Goal: Transaction & Acquisition: Purchase product/service

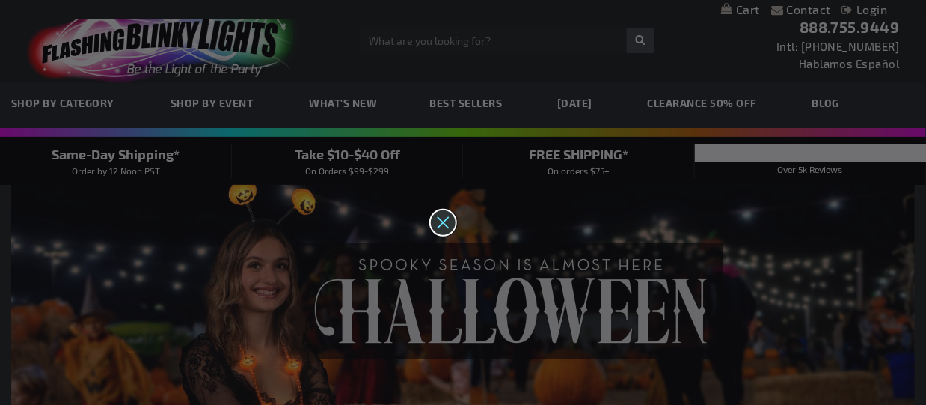
drag, startPoint x: 445, startPoint y: 222, endPoint x: 473, endPoint y: 215, distance: 28.7
click at [444, 222] on icon "Close dialog" at bounding box center [443, 222] width 26 height 26
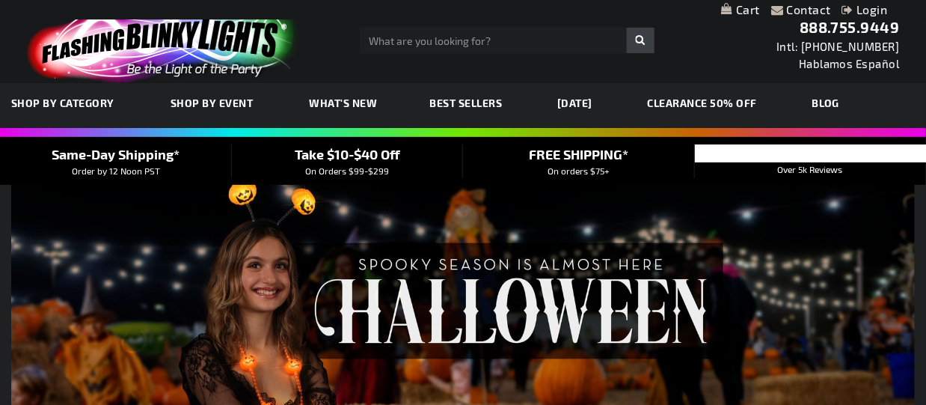
click at [429, 43] on input "Search" at bounding box center [507, 40] width 295 height 25
click at [437, 37] on input "Search" at bounding box center [507, 40] width 295 height 25
type input "light up beads"
click at [627, 28] on button "Search" at bounding box center [641, 40] width 28 height 25
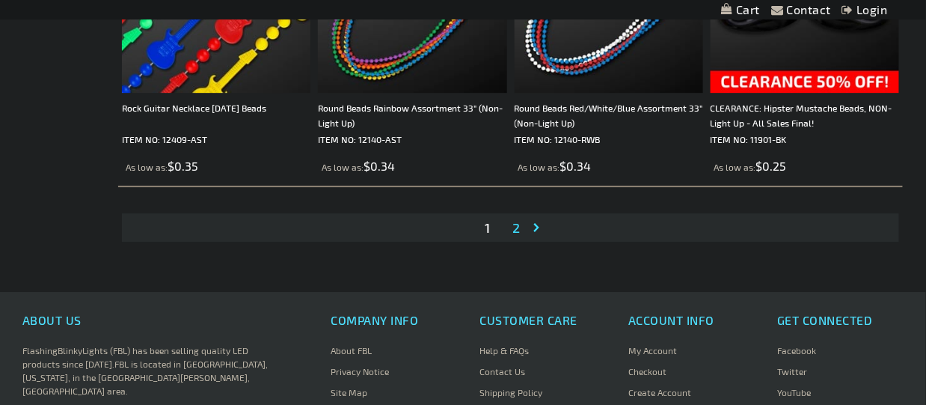
scroll to position [4505, 0]
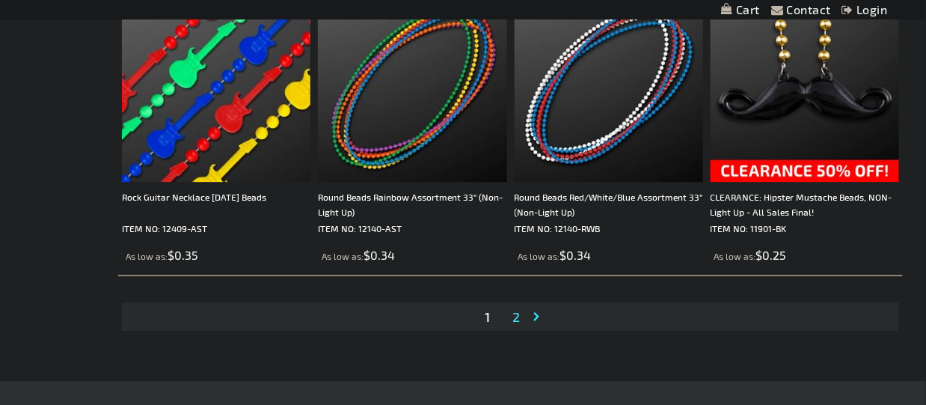
click at [515, 325] on span "2" at bounding box center [515, 316] width 7 height 16
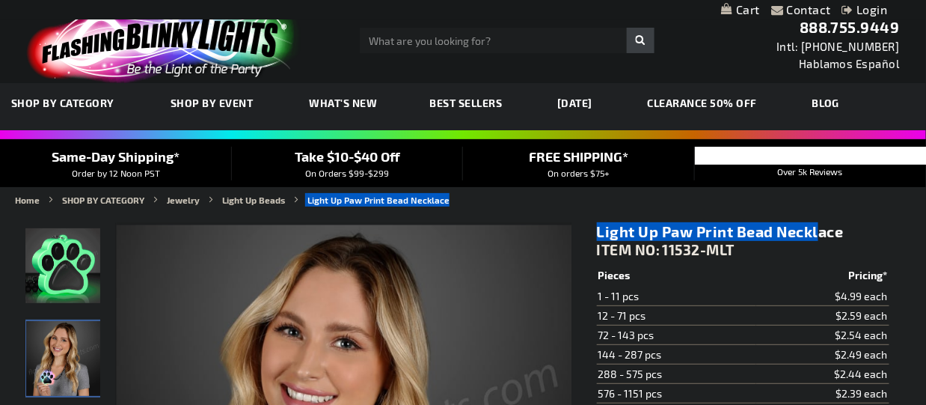
click at [533, 200] on ul "Home SHOP BY CATEGORY Jewelry Light Up Beads Light Up Paw Print Bead Necklace" at bounding box center [463, 199] width 896 height 13
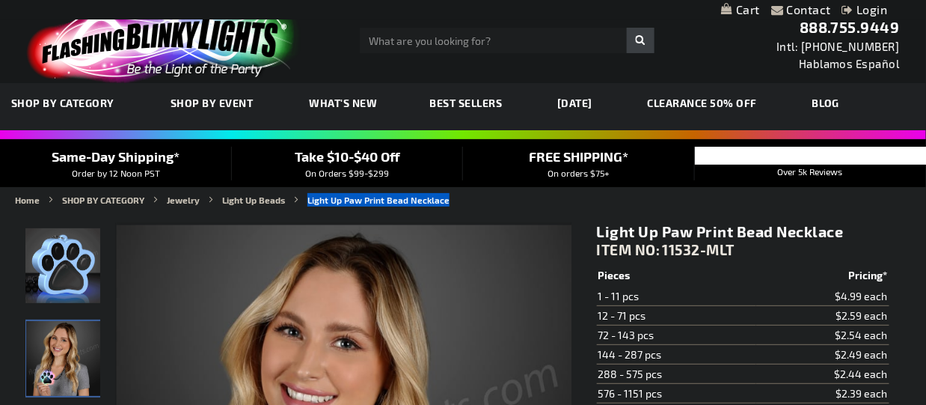
drag, startPoint x: 535, startPoint y: 199, endPoint x: 359, endPoint y: 204, distance: 175.8
click at [359, 204] on ul "Home SHOP BY CATEGORY Jewelry Light Up Beads Light Up Paw Print Bead Necklace" at bounding box center [463, 199] width 896 height 13
copy strong "Light Up Paw Print Bead Necklace"
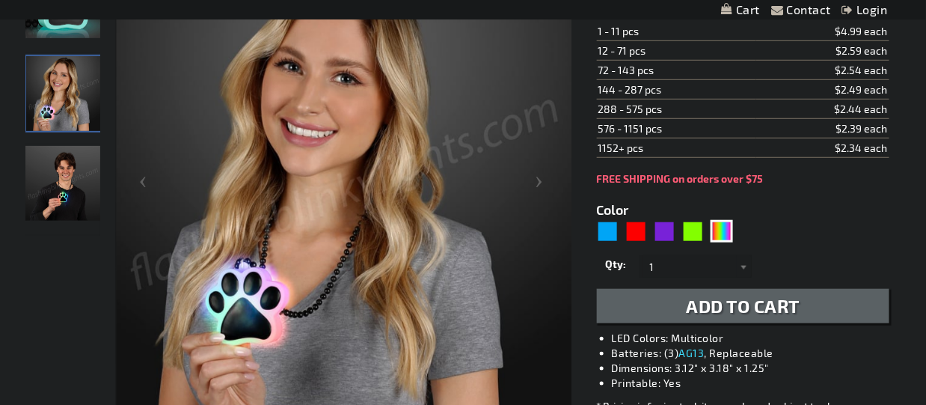
scroll to position [166, 0]
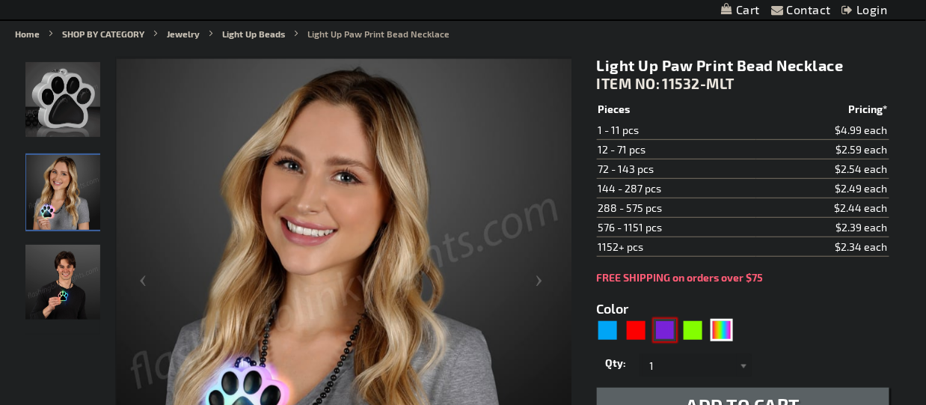
click at [663, 328] on div "Purple" at bounding box center [665, 330] width 22 height 22
type input "5640"
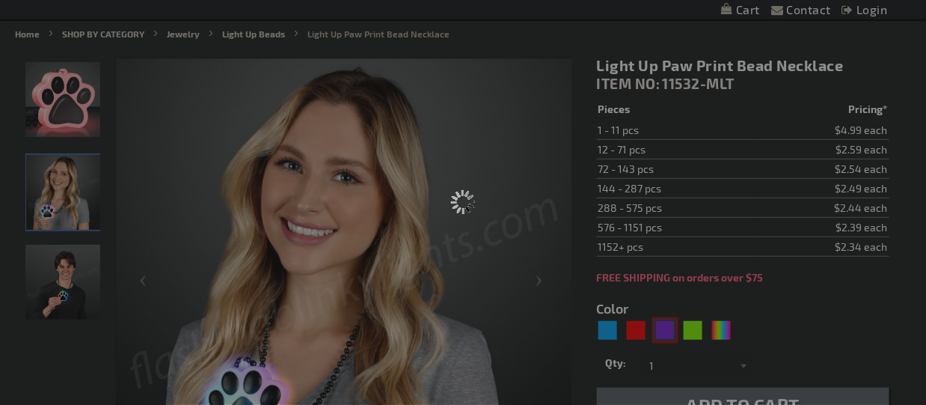
type input "11532-PR"
type input "Customize - Light Up Purple Paw Print Charm Necklace - ITEM NO: 11532-PR"
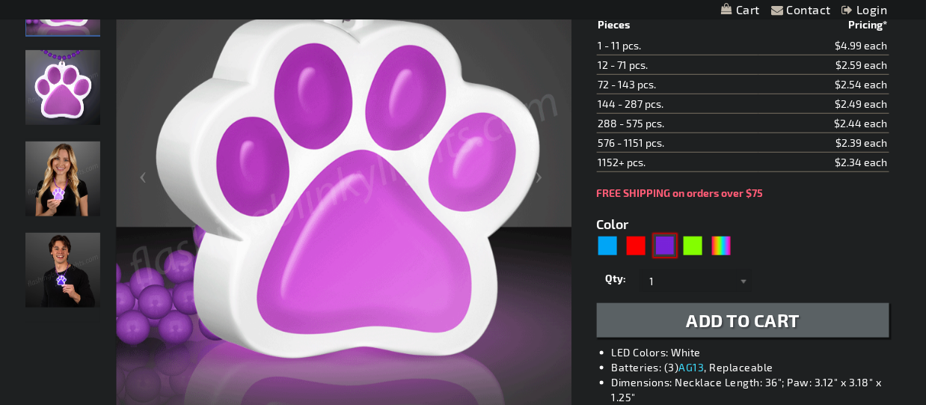
scroll to position [332, 0]
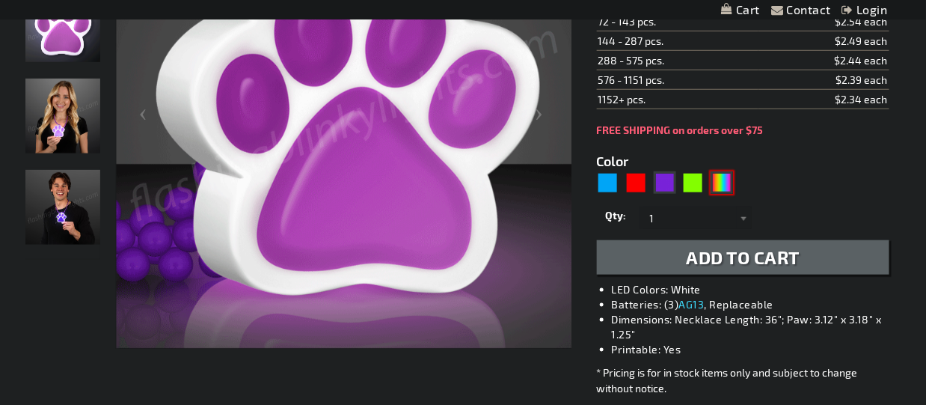
click at [725, 179] on div "MLT" at bounding box center [721, 182] width 22 height 22
type input "5635"
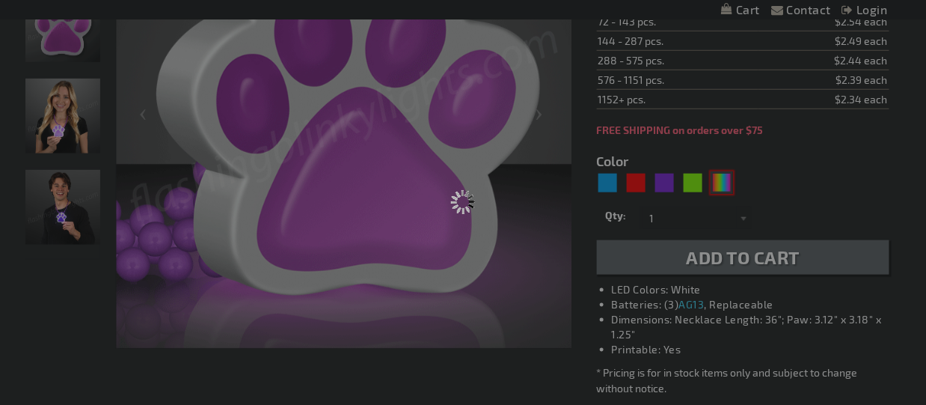
type input "11532-MLT"
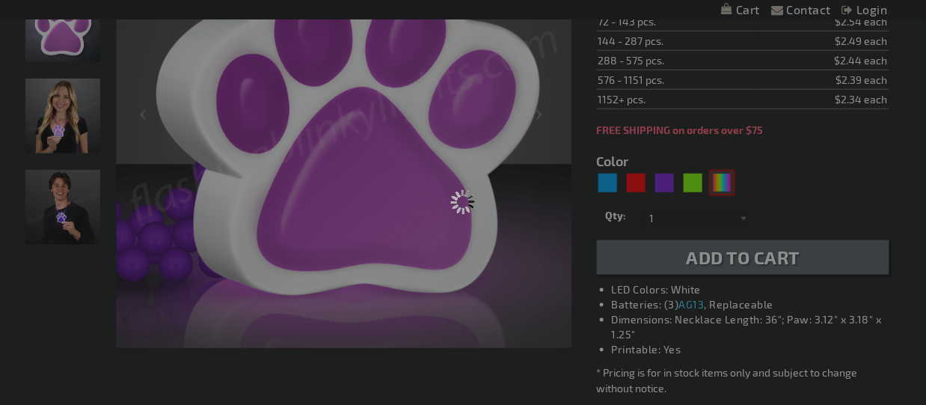
type input "Customize - Light Up Paw Print Bead Necklace - ITEM NO: 11532-MLT"
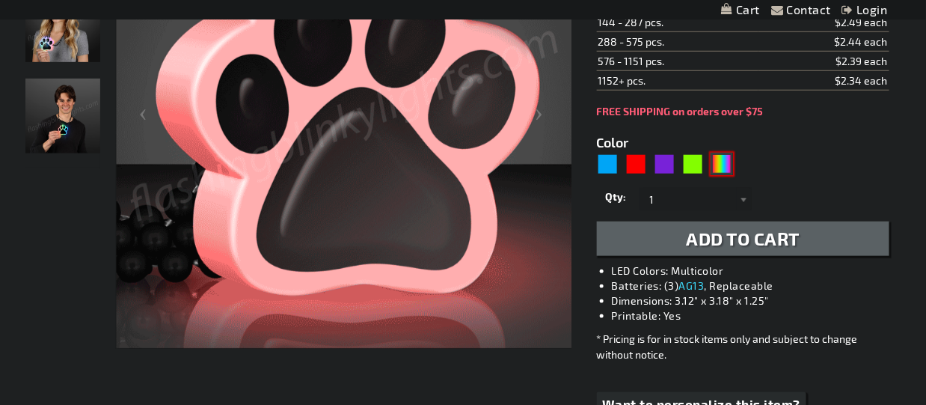
scroll to position [249, 0]
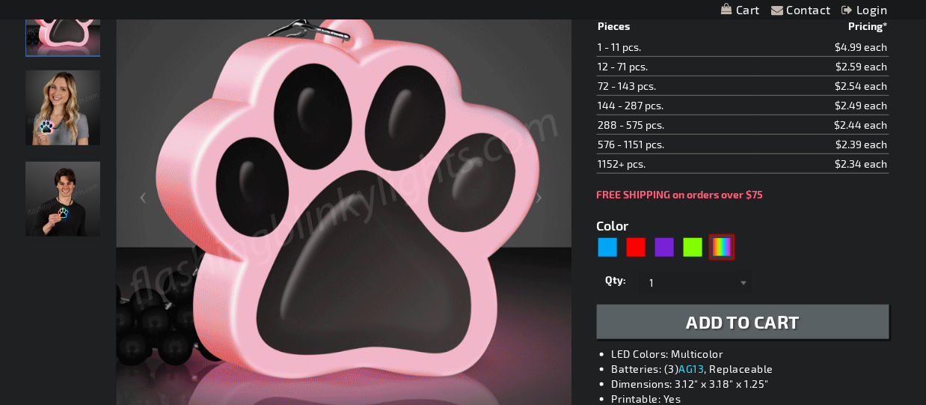
click at [49, 123] on img at bounding box center [62, 107] width 75 height 75
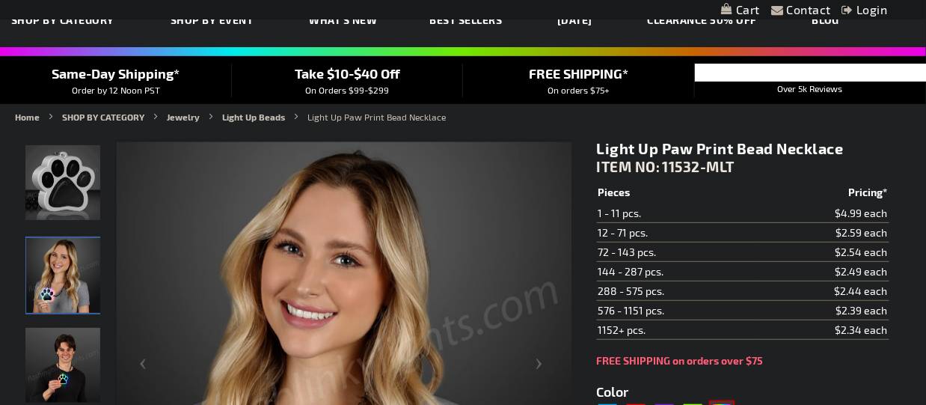
scroll to position [0, 0]
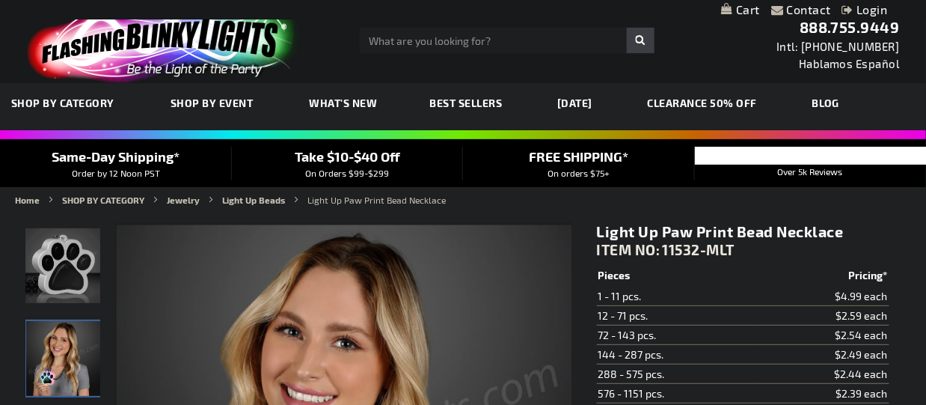
click at [473, 41] on input "Search" at bounding box center [507, 40] width 295 height 25
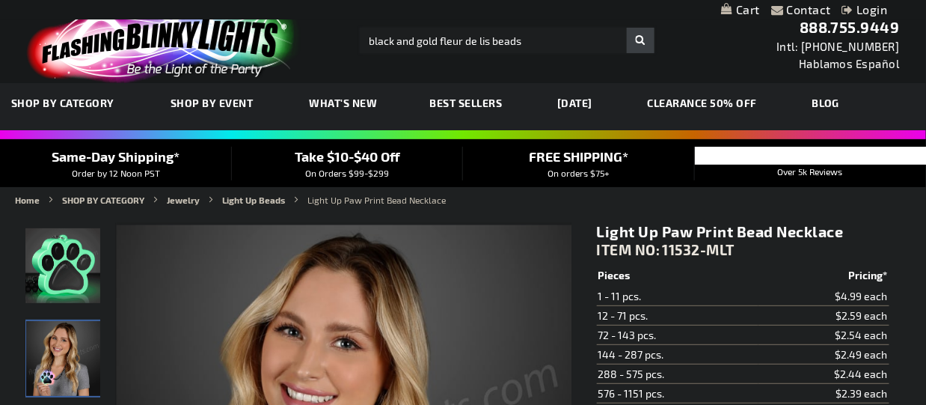
type input "black and gold fleur de lis beads"
click at [627, 28] on button "Search" at bounding box center [641, 40] width 28 height 25
click at [440, 44] on input "black and gold fleur de lis beads" at bounding box center [507, 40] width 295 height 25
